Goal: Task Accomplishment & Management: Complete application form

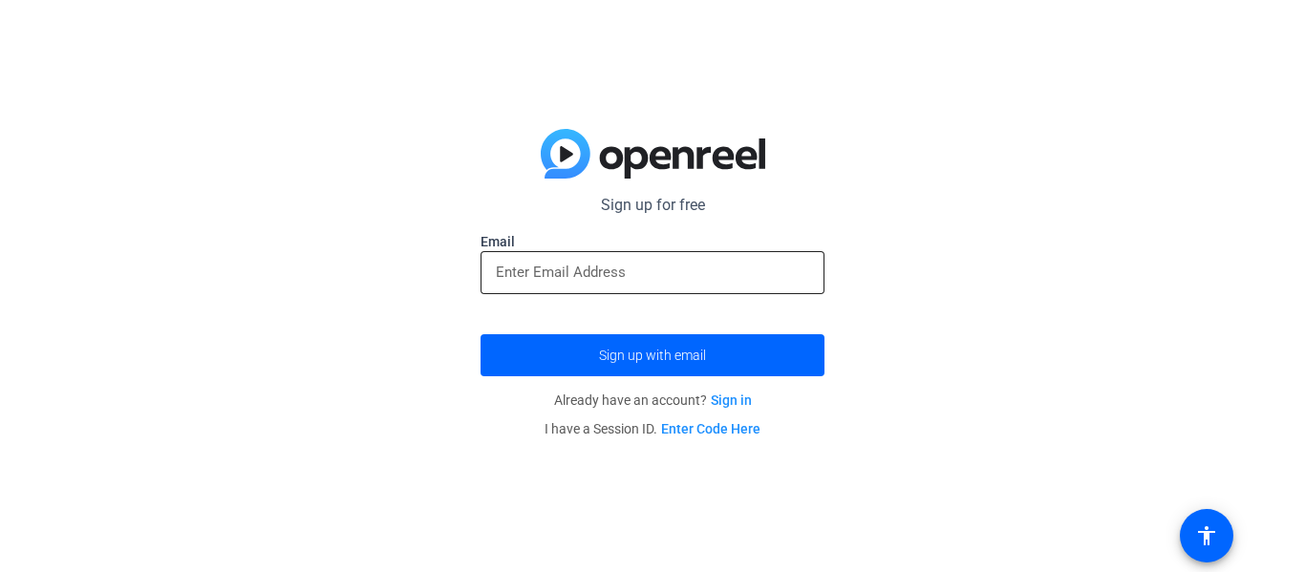
click at [572, 255] on div at bounding box center [652, 272] width 313 height 43
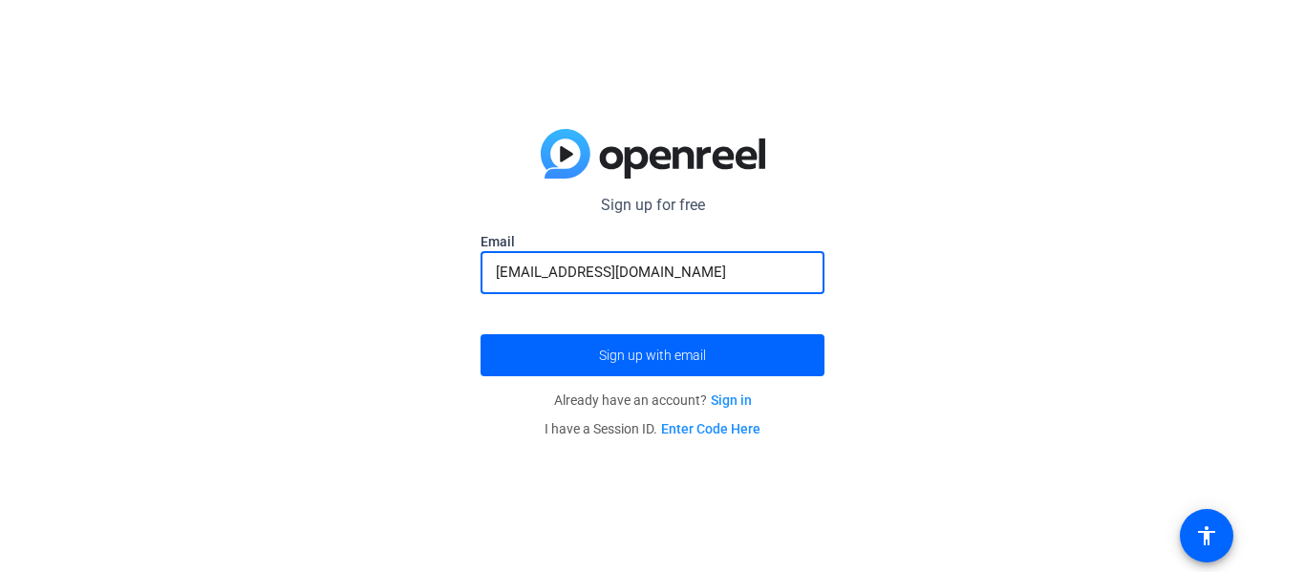
type input "[EMAIL_ADDRESS][DOMAIN_NAME]"
click at [481, 334] on button "Sign up with email" at bounding box center [653, 355] width 344 height 42
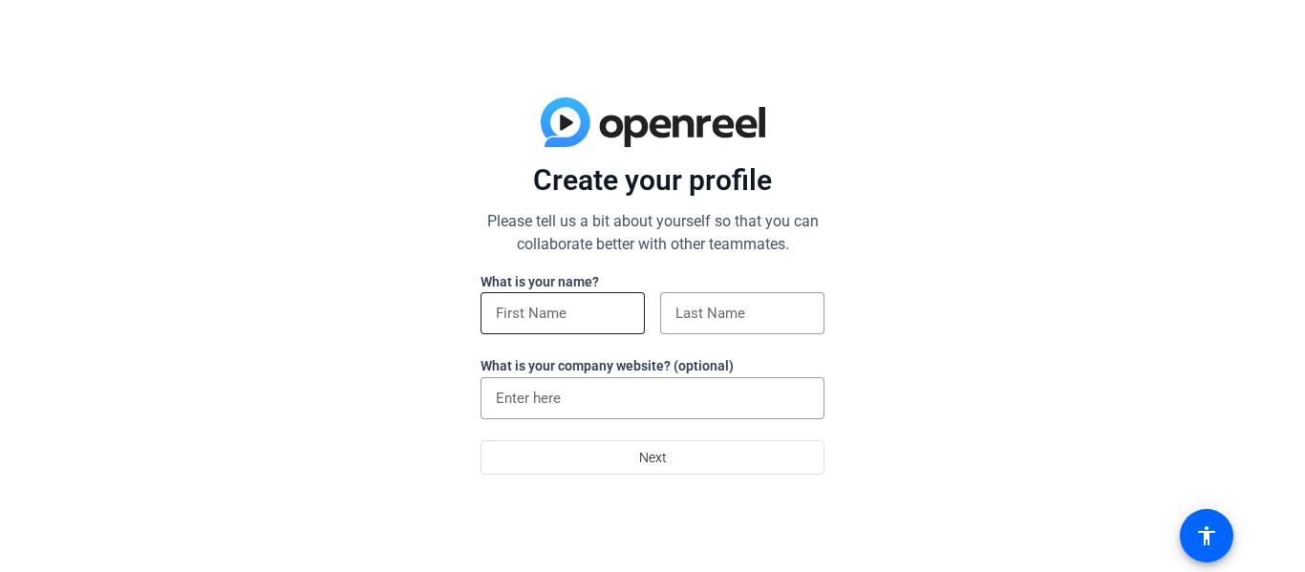
click at [519, 313] on input at bounding box center [563, 313] width 134 height 23
type input "[PERSON_NAME]"
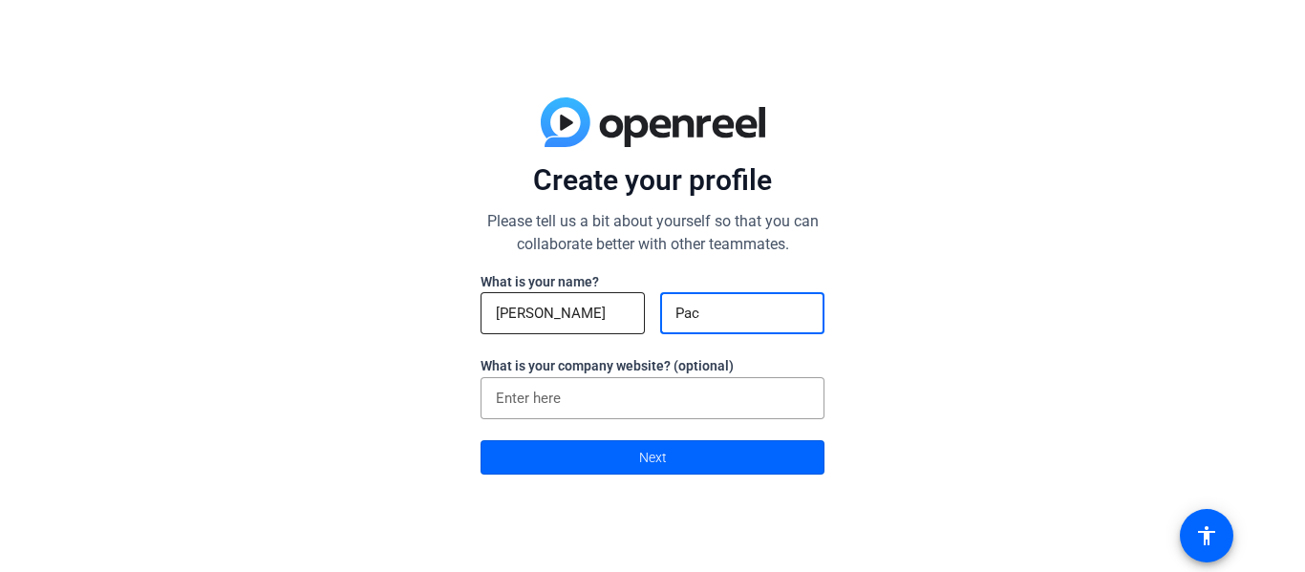
type input "Pace"
click at [595, 456] on span at bounding box center [653, 458] width 342 height 46
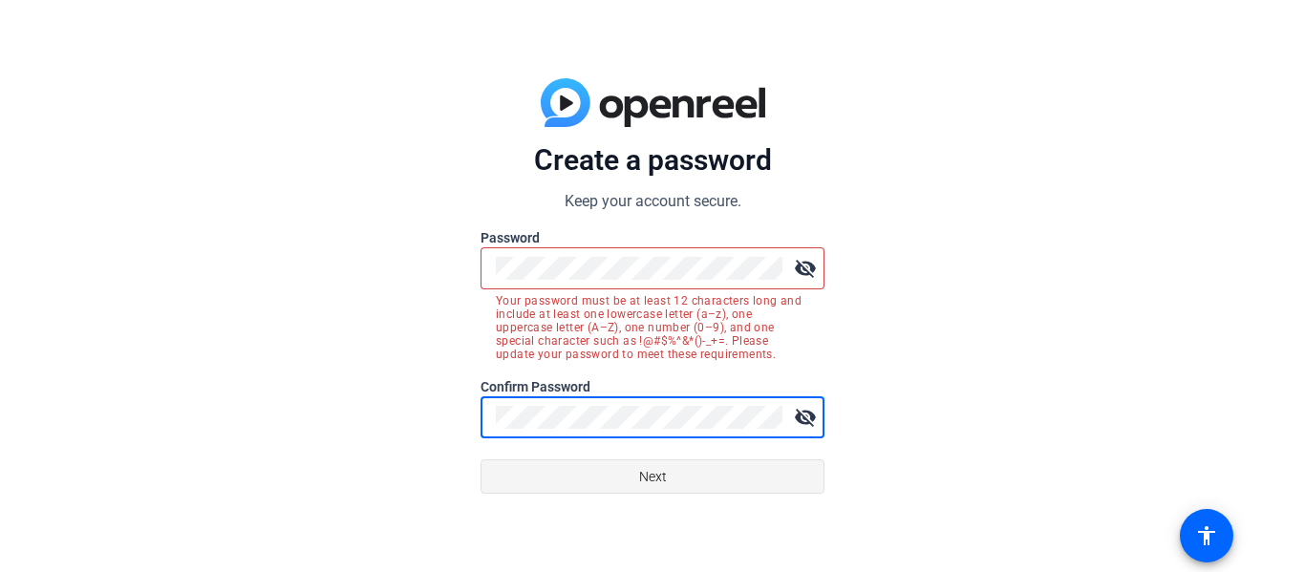
click at [583, 477] on span at bounding box center [653, 477] width 342 height 46
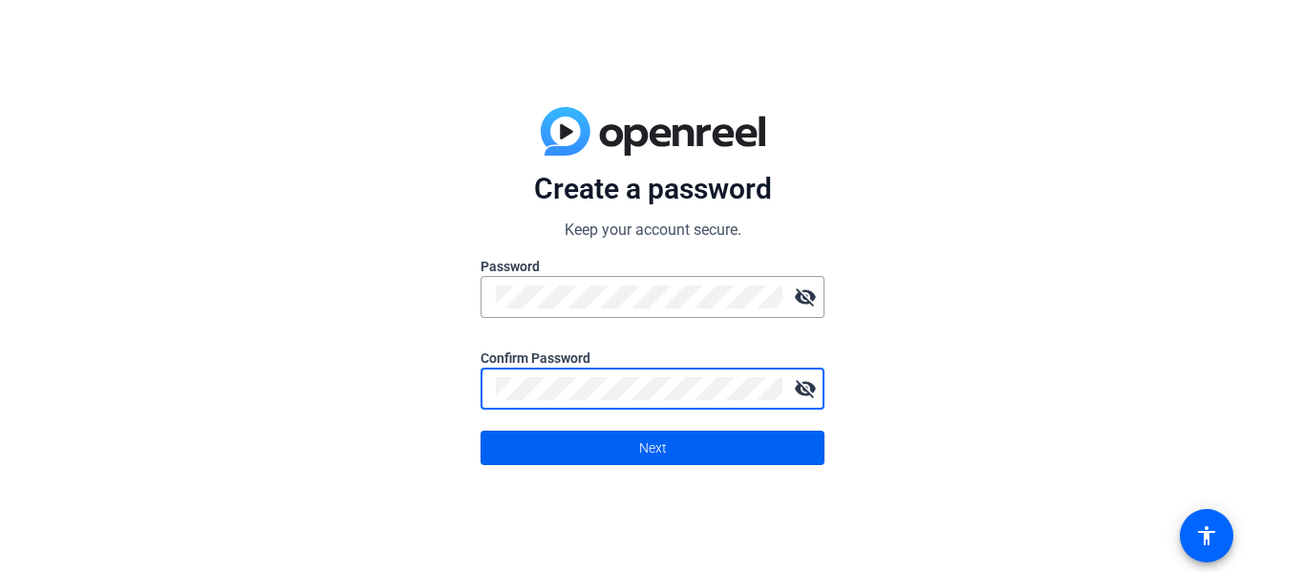
click at [632, 449] on span at bounding box center [653, 448] width 342 height 46
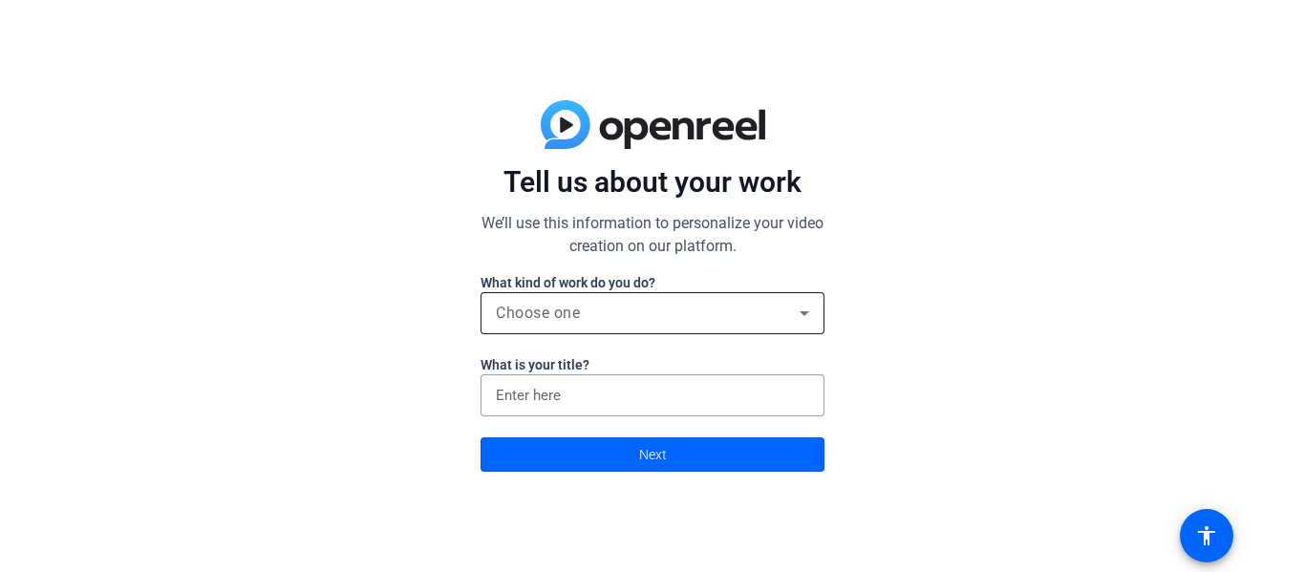
click at [647, 313] on div "Choose one" at bounding box center [648, 313] width 304 height 23
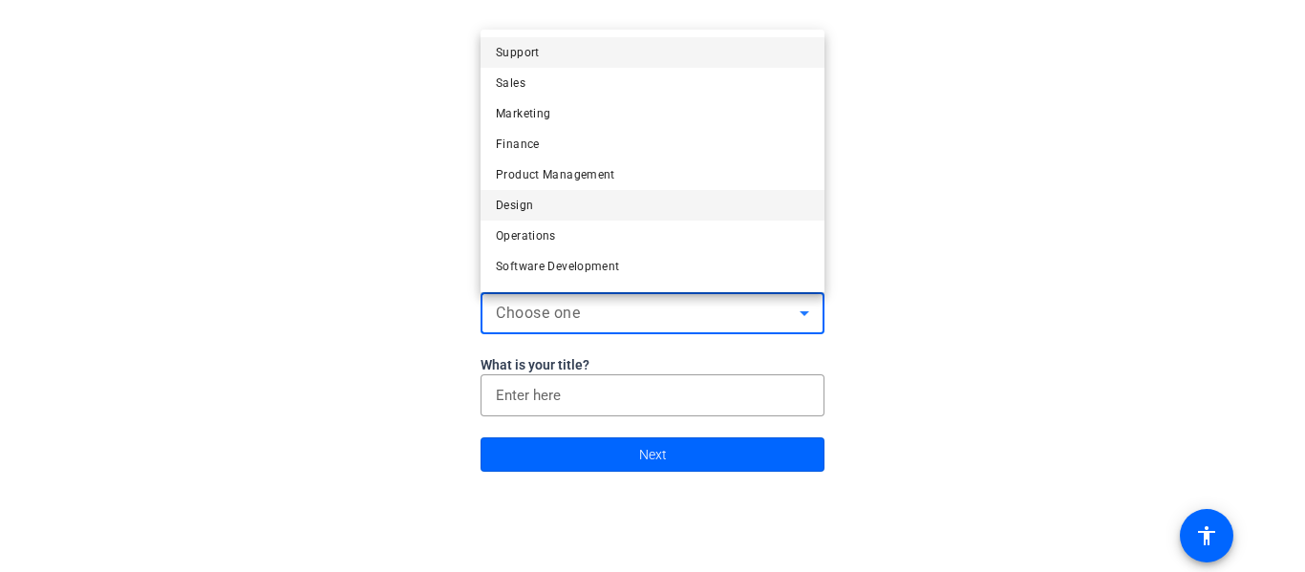
click at [541, 214] on mat-option "Design" at bounding box center [653, 205] width 344 height 31
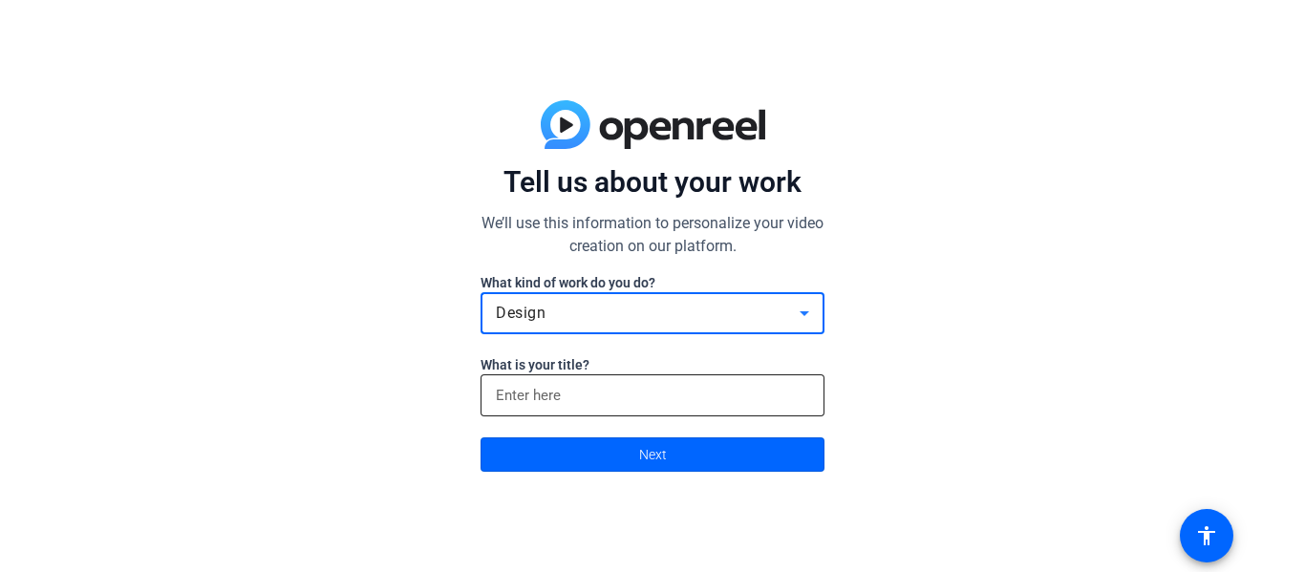
click at [593, 390] on input at bounding box center [652, 395] width 313 height 23
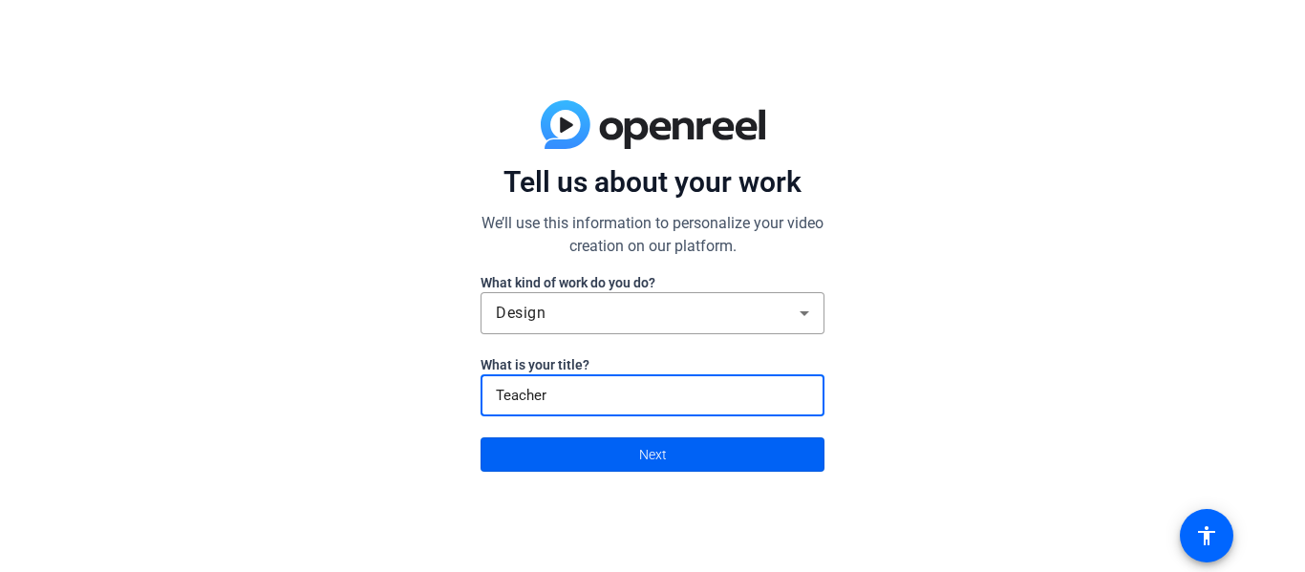
type input "Teacher"
click at [599, 464] on span at bounding box center [653, 455] width 342 height 46
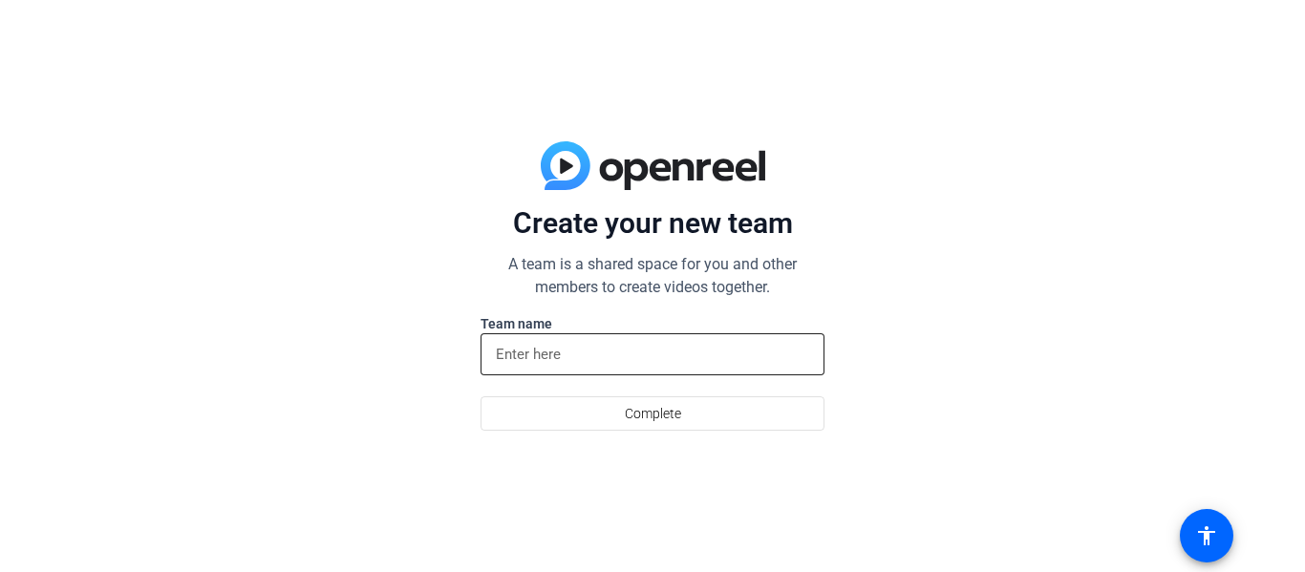
click at [534, 357] on input at bounding box center [652, 354] width 313 height 23
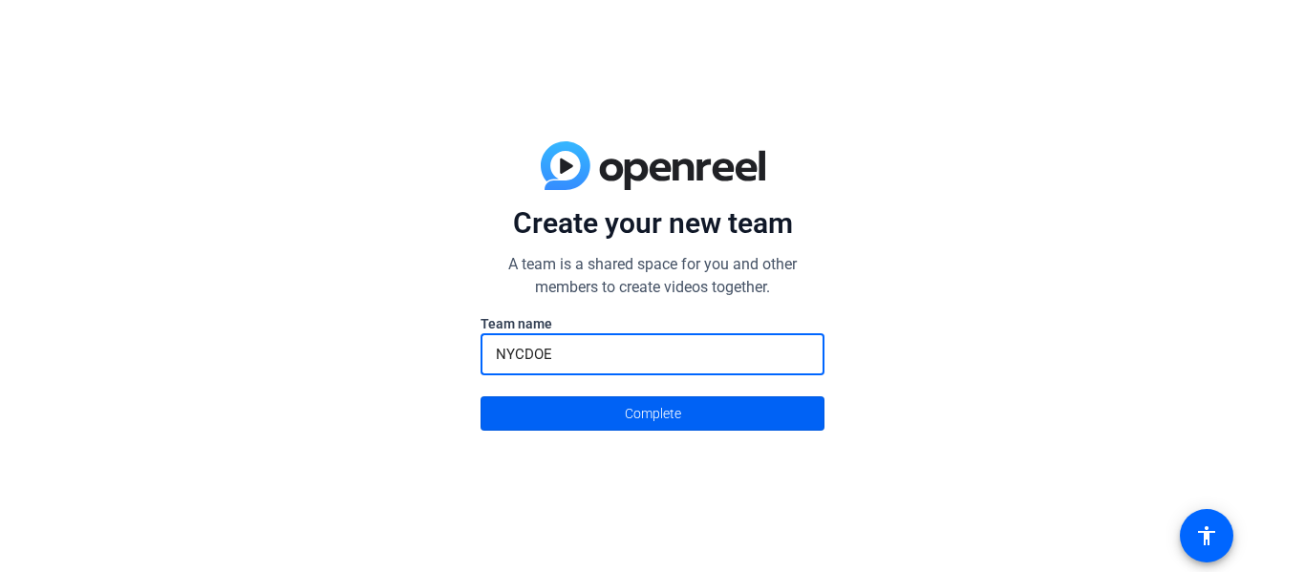
type input "NYCDOE"
click at [597, 401] on span at bounding box center [653, 414] width 342 height 46
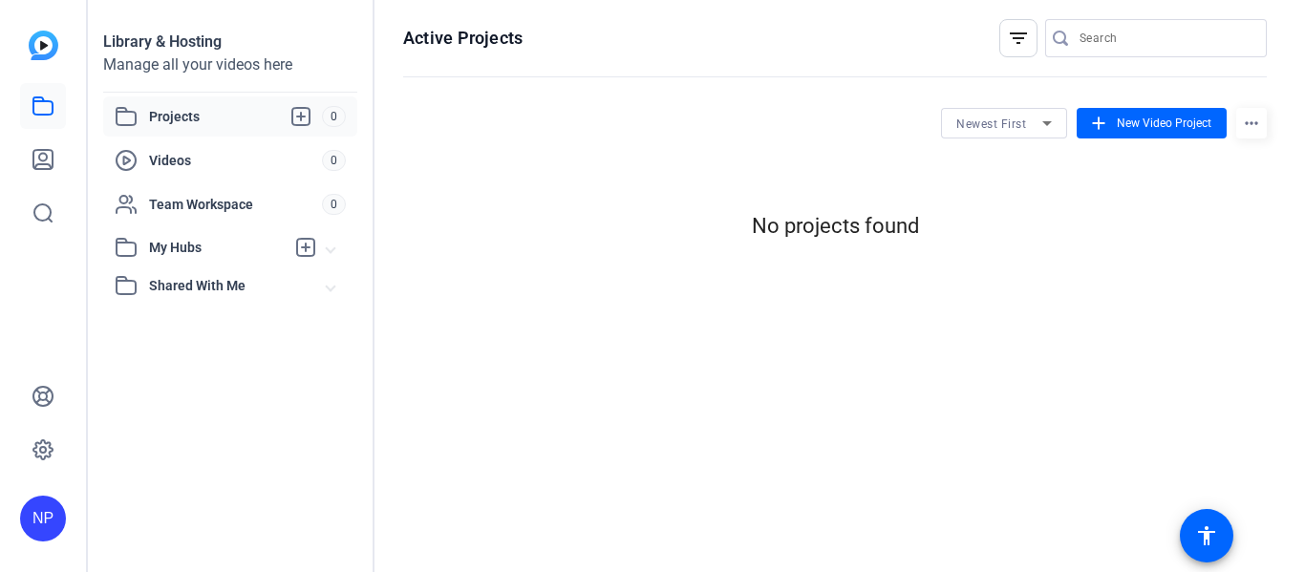
click at [631, 248] on openreel-hosting-projects "Newest First add New Video Project more_horiz No projects found" at bounding box center [835, 180] width 864 height 165
click at [181, 160] on span "Videos" at bounding box center [235, 160] width 173 height 19
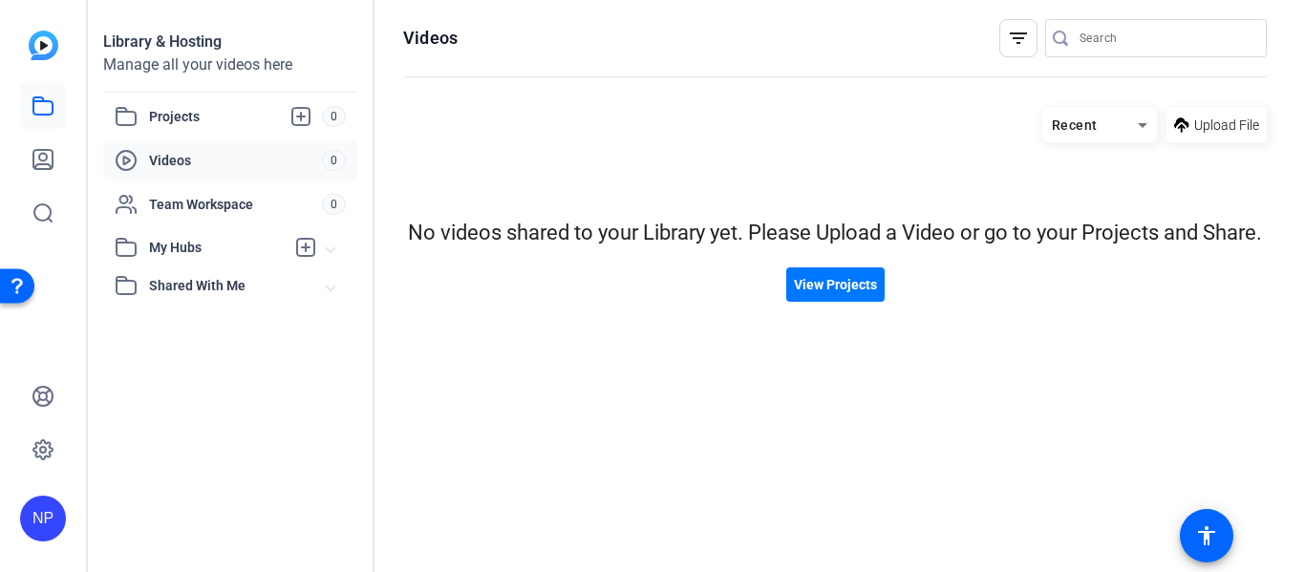
click at [181, 160] on span "Videos" at bounding box center [235, 160] width 173 height 19
click at [40, 49] on img at bounding box center [44, 46] width 30 height 30
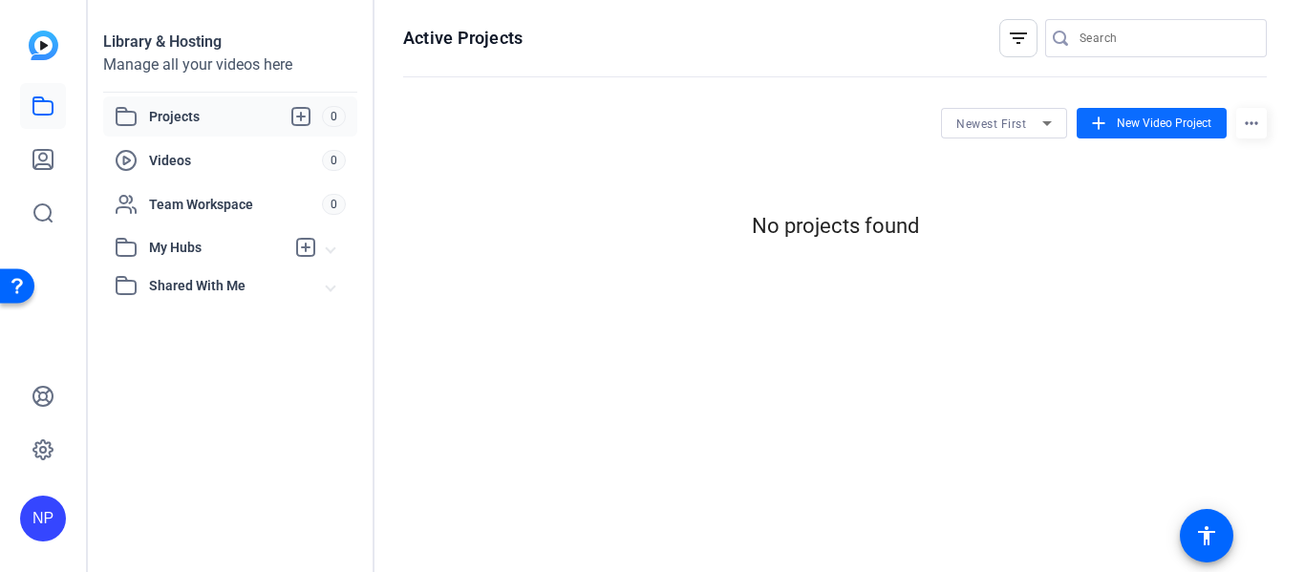
click at [1129, 122] on span "New Video Project" at bounding box center [1164, 123] width 95 height 17
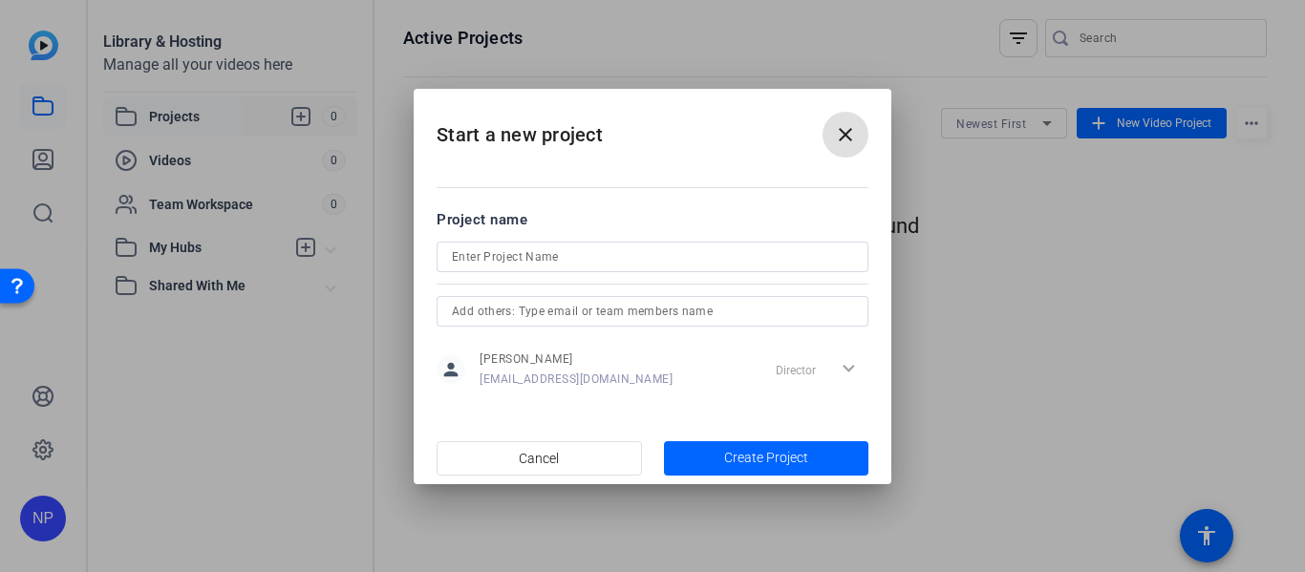
click at [526, 255] on input at bounding box center [652, 257] width 401 height 23
type input "T"
type input "Summer of the Mariposas"
click at [789, 453] on span "Create Project" at bounding box center [766, 458] width 84 height 20
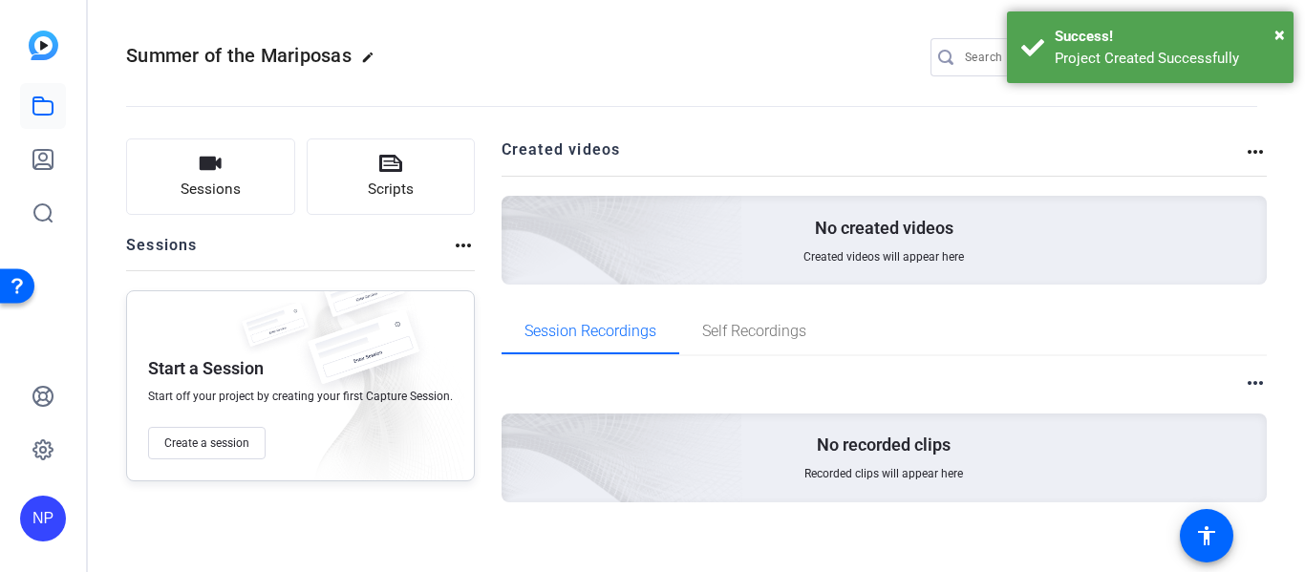
click at [899, 224] on p "No created videos" at bounding box center [884, 228] width 139 height 23
